Goal: Transaction & Acquisition: Purchase product/service

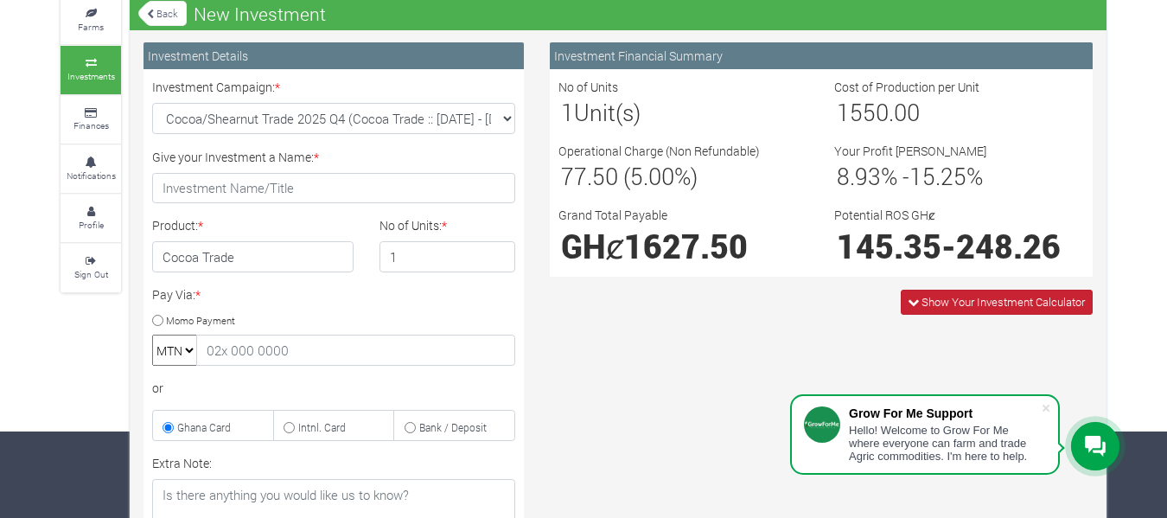
click at [1038, 307] on span "Show Your Investment Calculator" at bounding box center [1003, 302] width 163 height 16
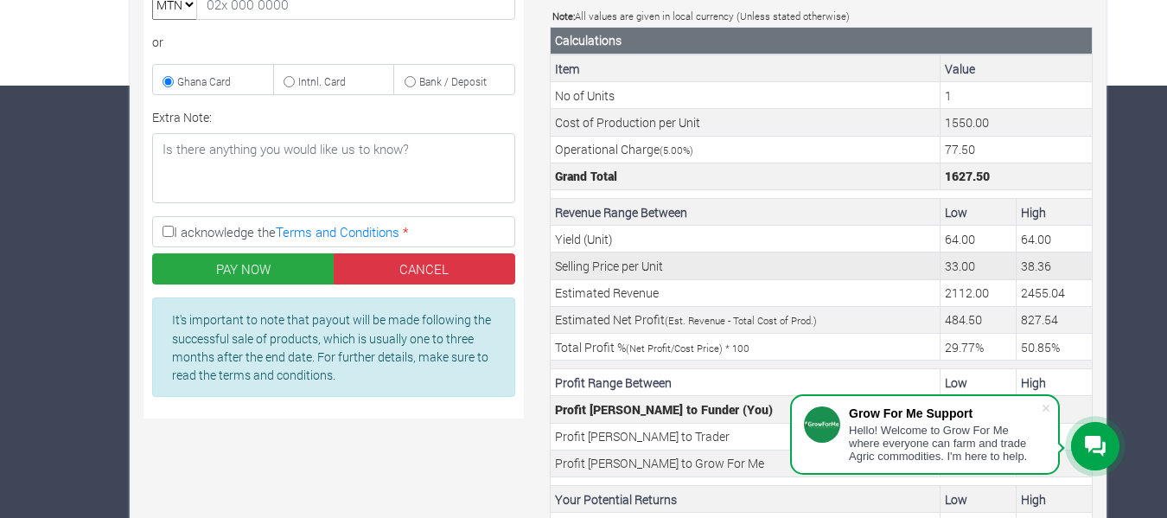
scroll to position [514, 0]
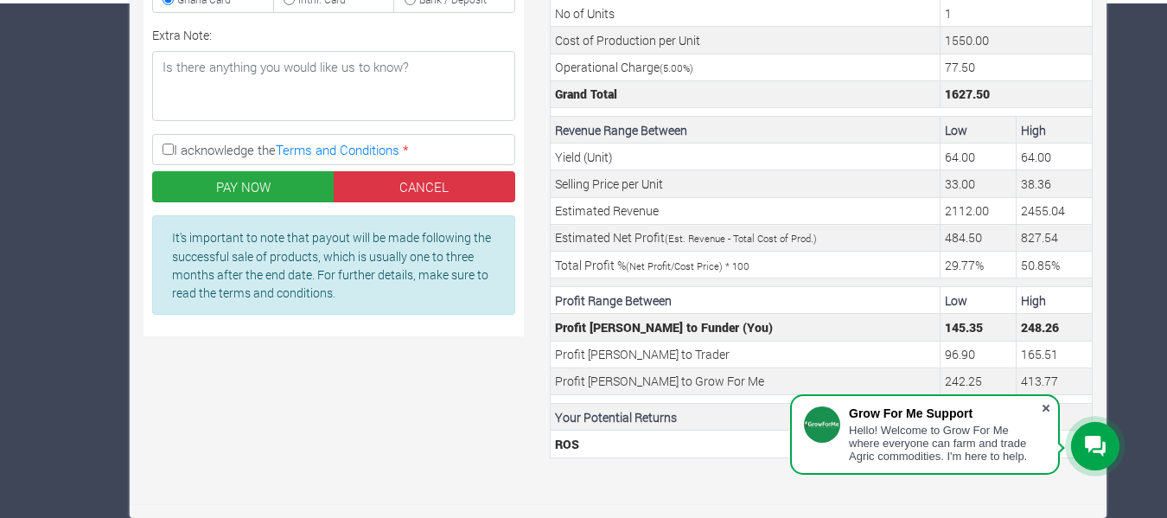
click at [1053, 408] on span at bounding box center [1046, 407] width 17 height 17
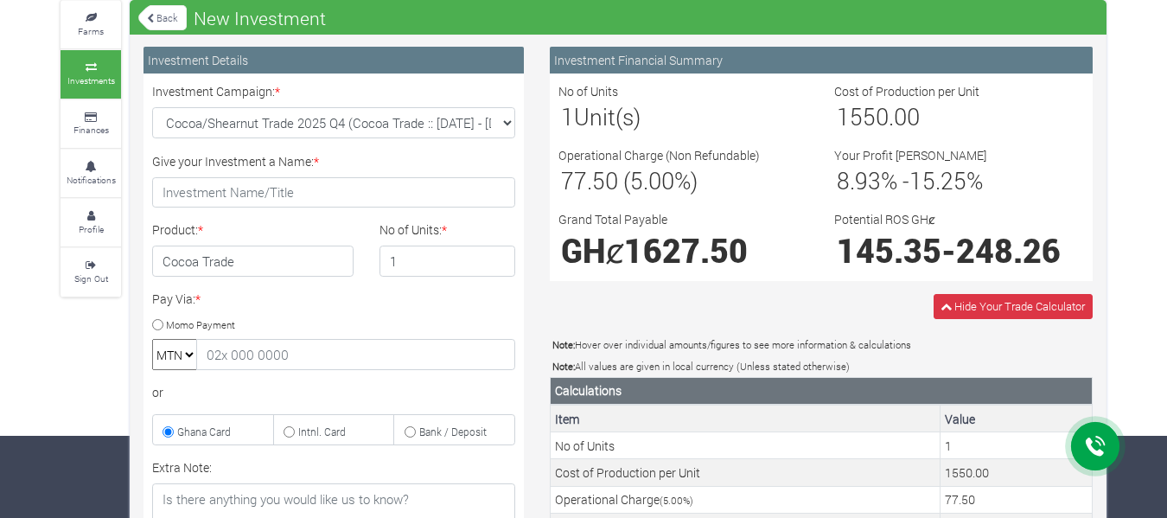
scroll to position [0, 0]
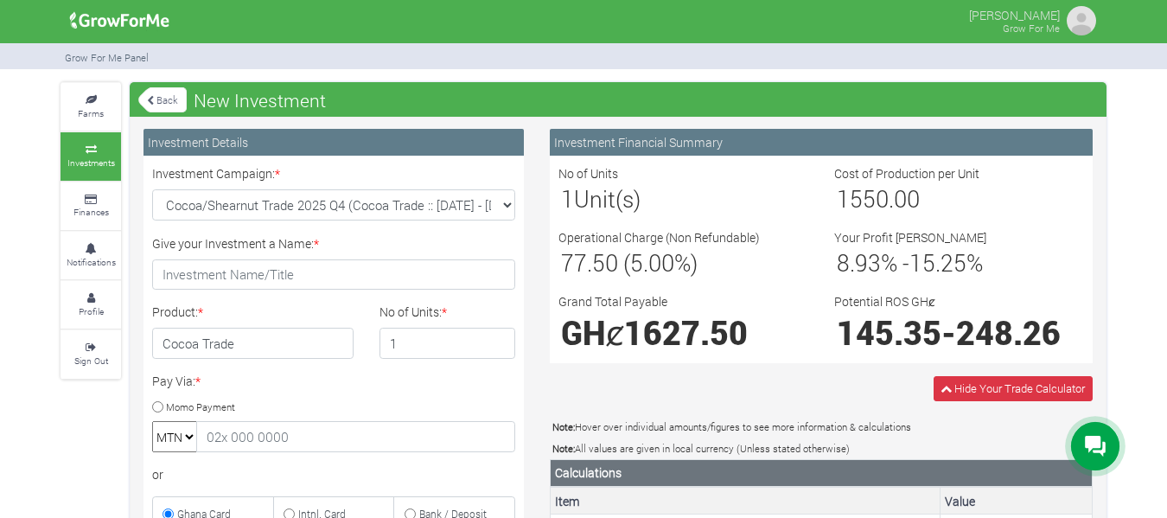
click at [154, 97] on link "Back" at bounding box center [162, 100] width 48 height 29
click at [100, 152] on icon at bounding box center [91, 149] width 52 height 9
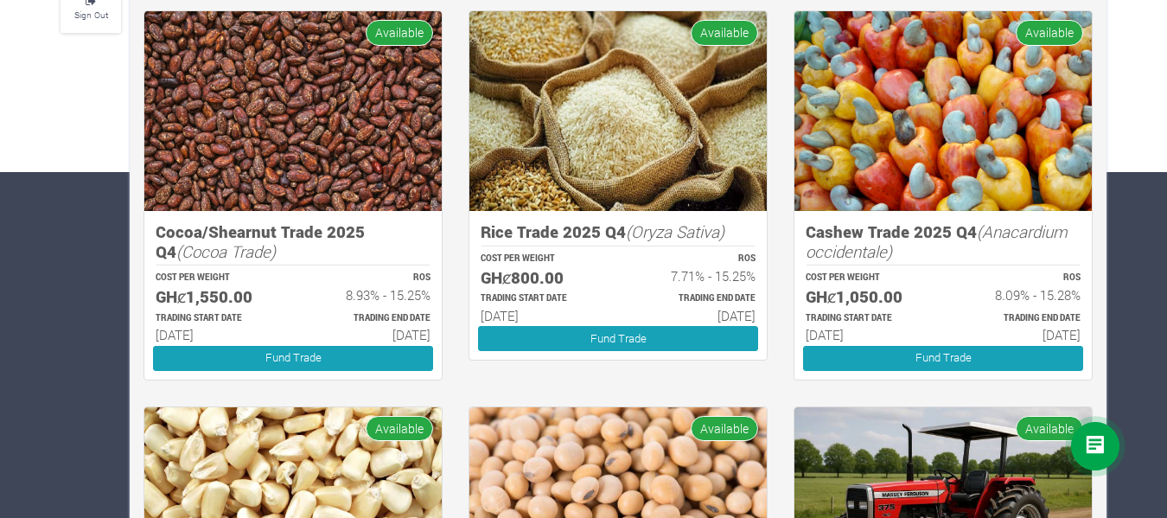
scroll to position [432, 0]
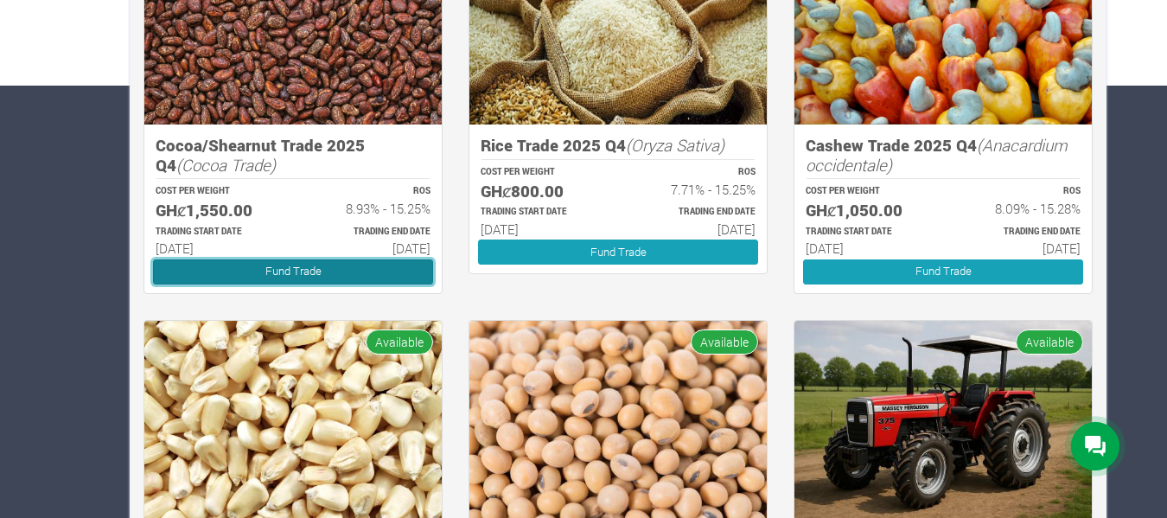
click at [298, 272] on link "Fund Trade" at bounding box center [293, 271] width 280 height 25
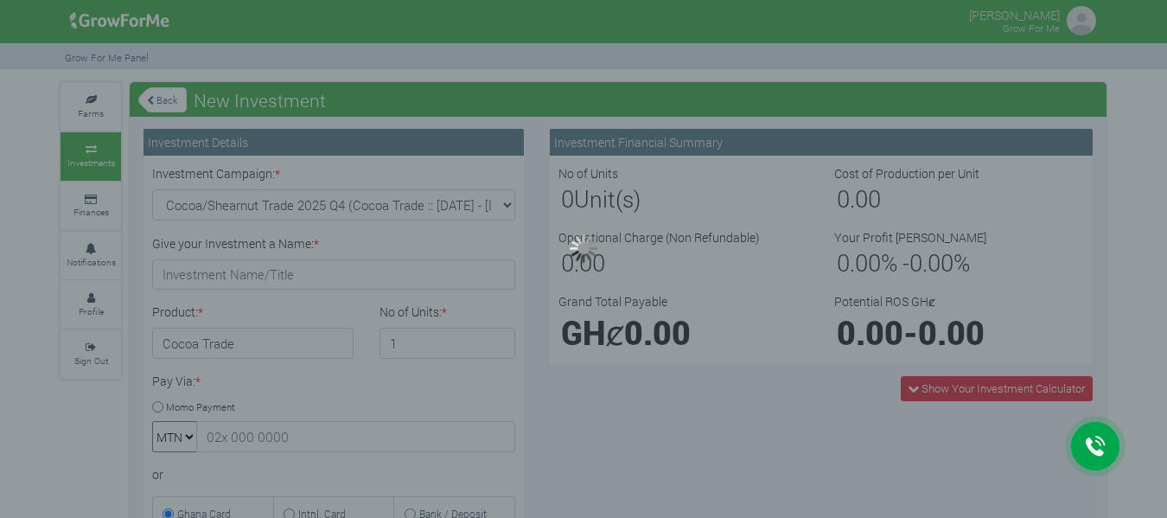
type input "1"
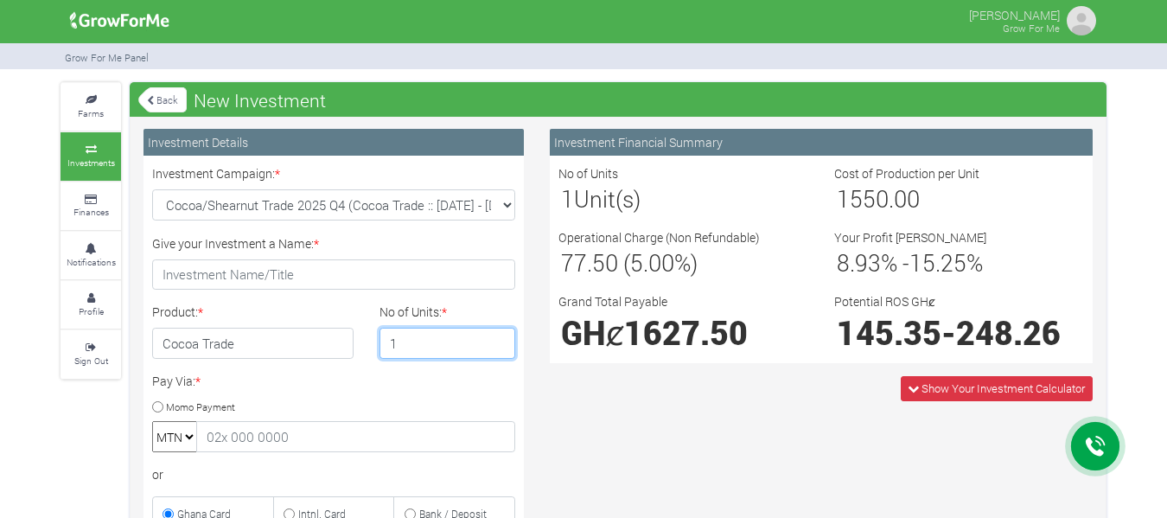
click at [428, 340] on input "1" at bounding box center [448, 343] width 137 height 31
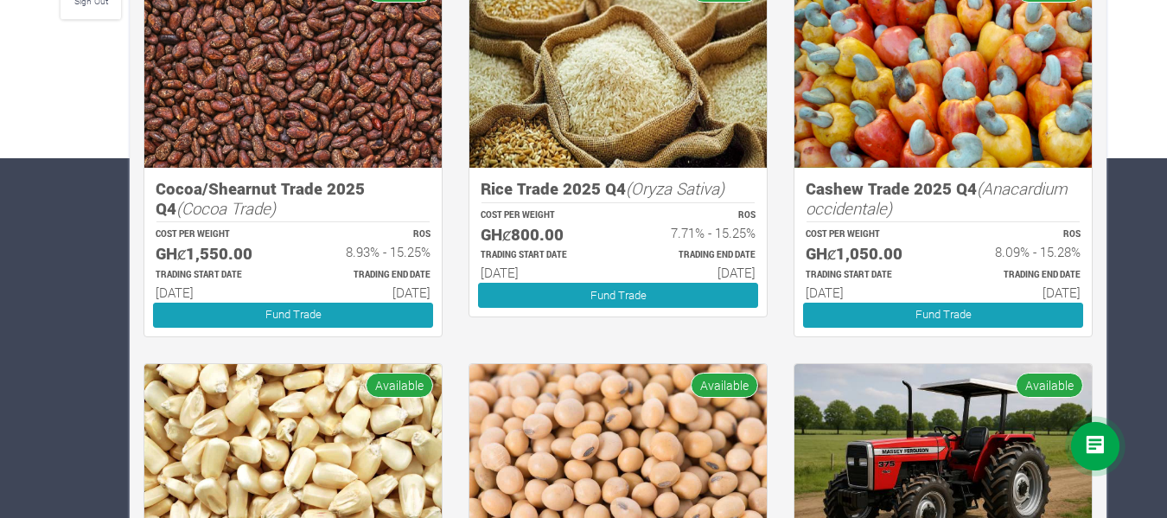
scroll to position [446, 0]
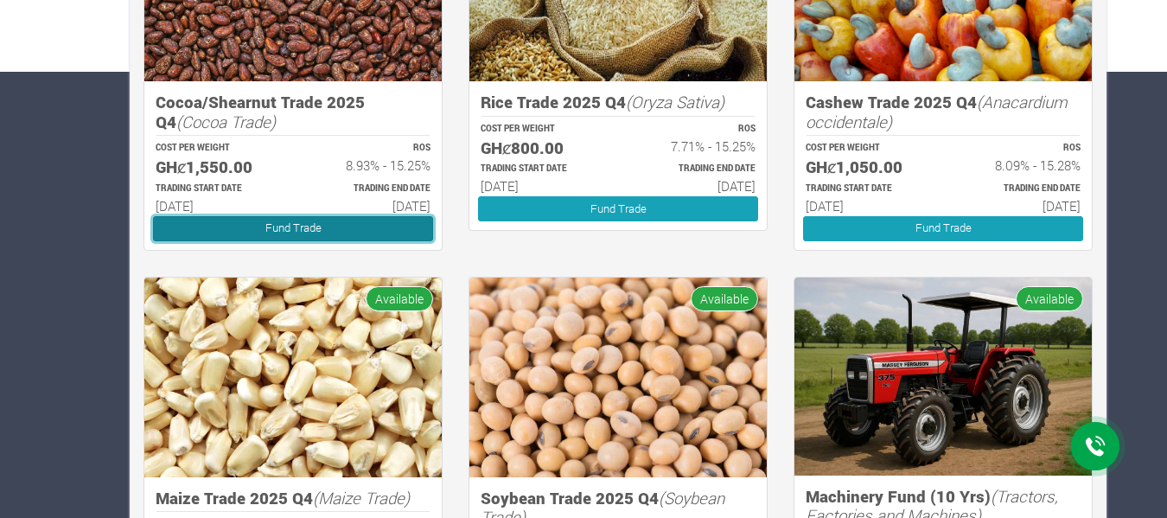
click at [296, 224] on link "Fund Trade" at bounding box center [293, 228] width 280 height 25
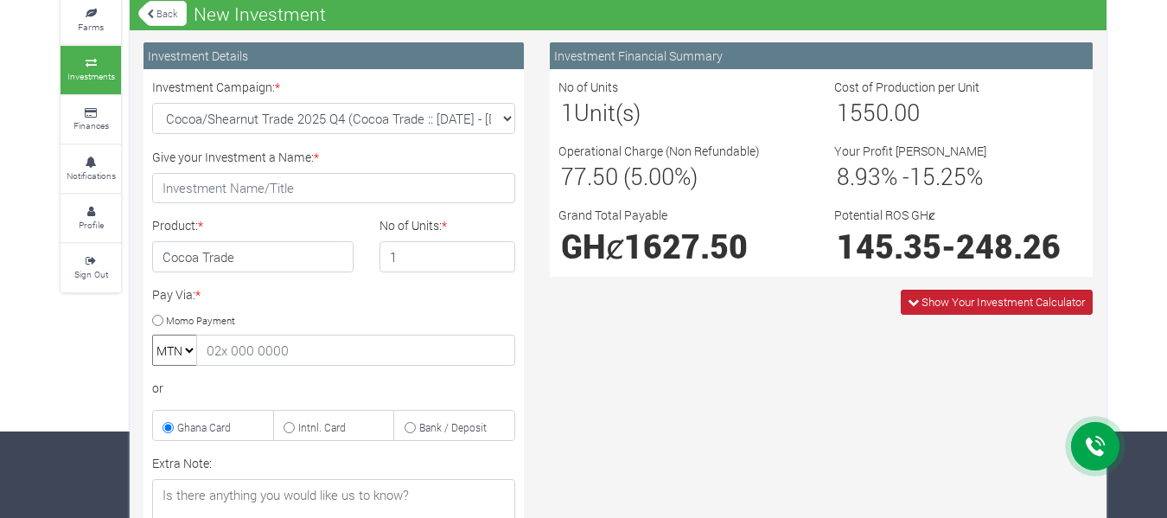
click at [935, 302] on span "Show Your Investment Calculator" at bounding box center [1003, 302] width 163 height 16
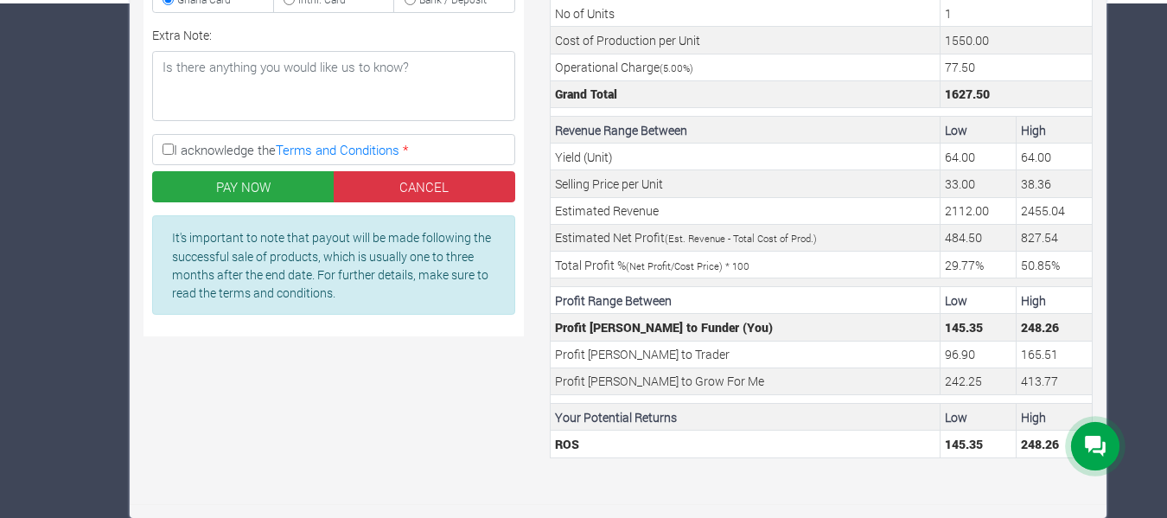
scroll to position [255, 0]
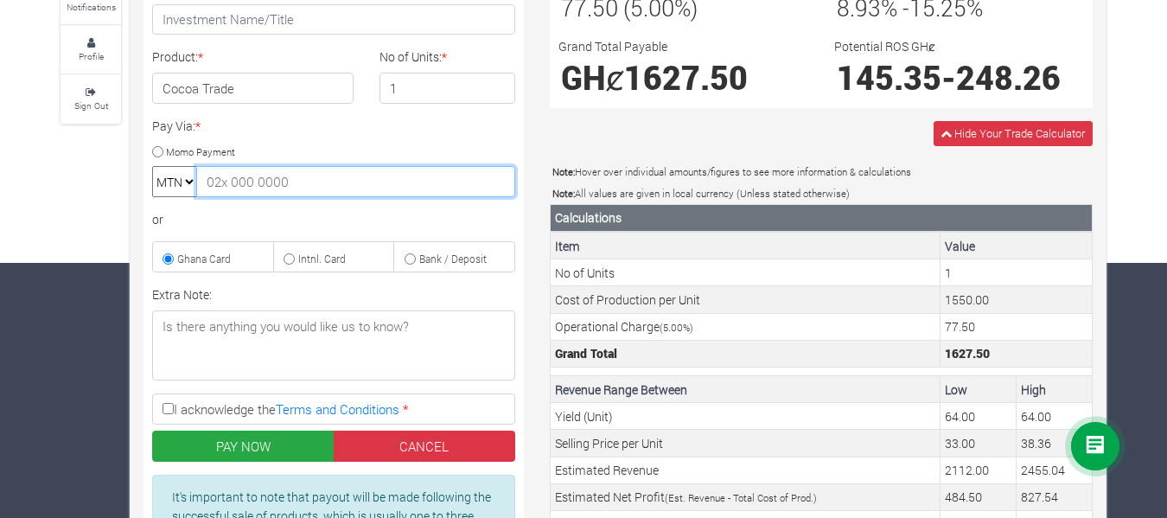
click at [265, 188] on input "text" at bounding box center [355, 181] width 319 height 31
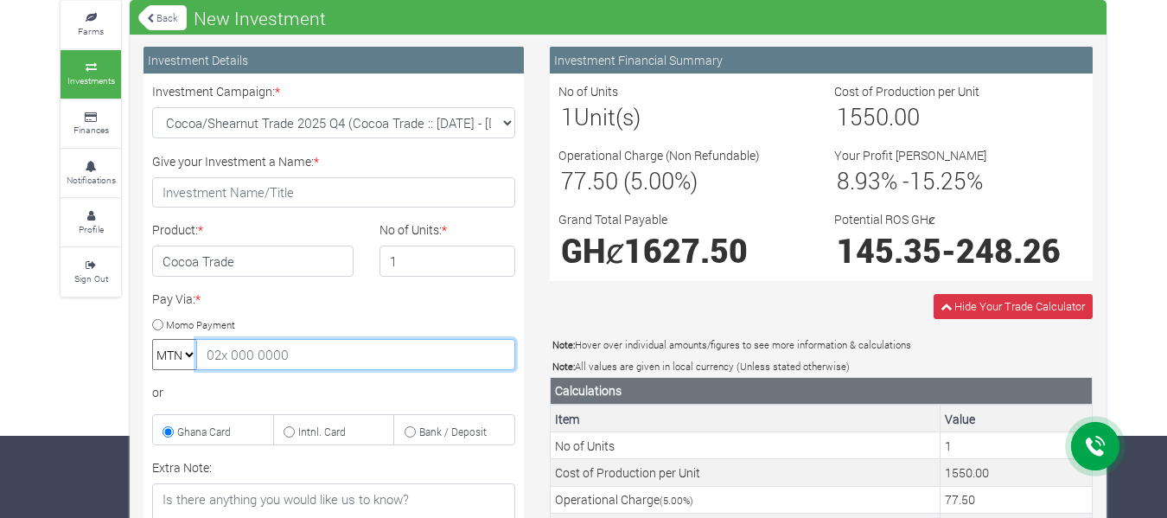
scroll to position [0, 0]
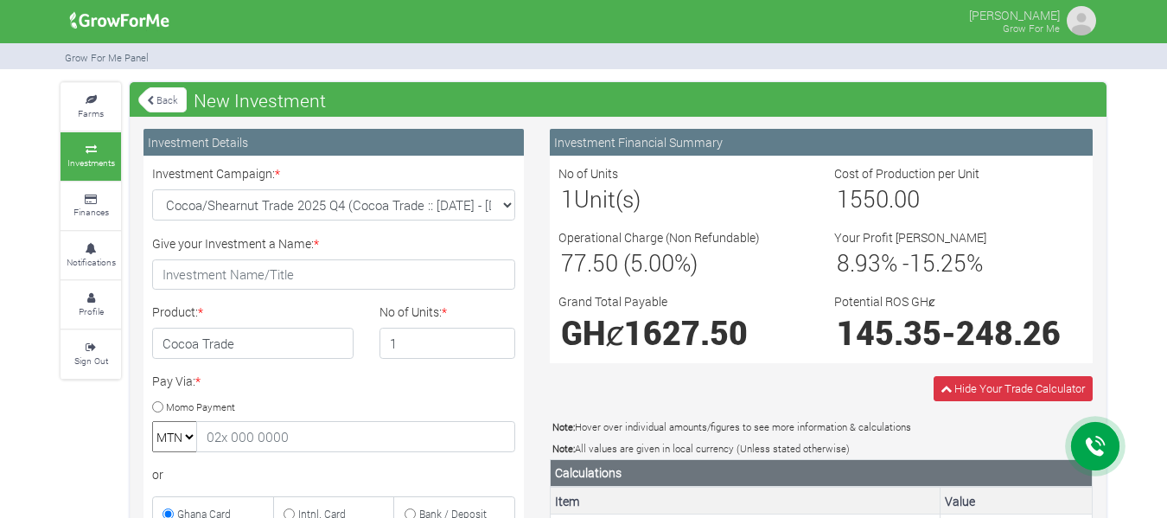
click at [150, 101] on icon at bounding box center [150, 101] width 7 height 10
